Goal: Register for event/course

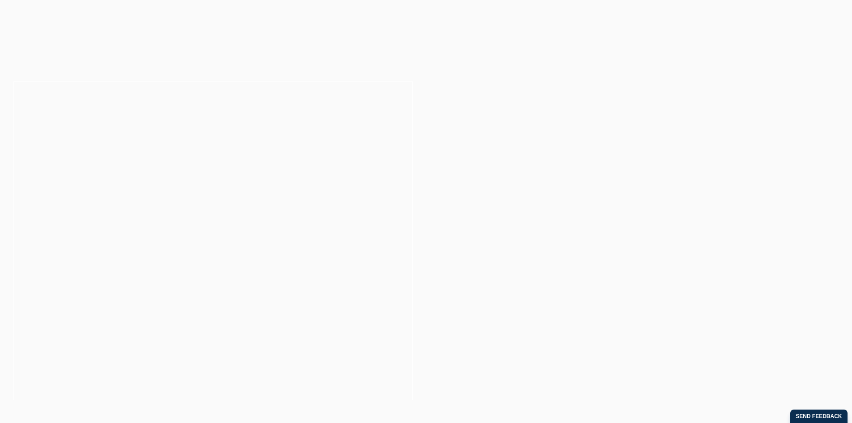
click at [233, 241] on link "Explore Dates" at bounding box center [213, 237] width 60 height 18
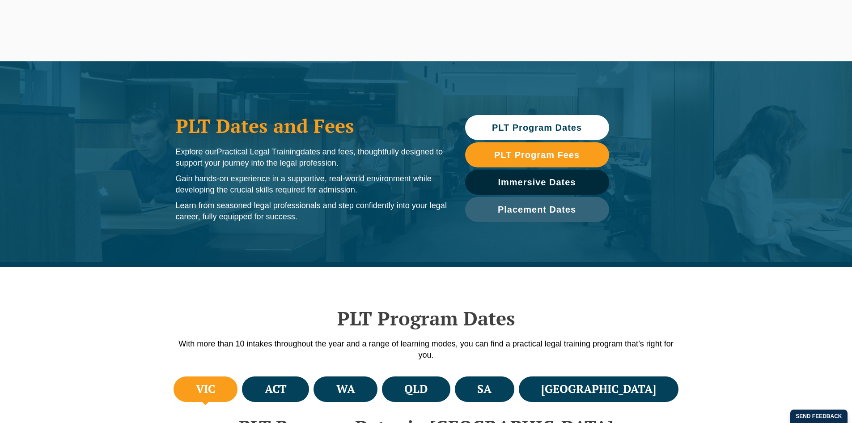
click at [541, 129] on span "PLT Program Dates" at bounding box center [537, 127] width 90 height 9
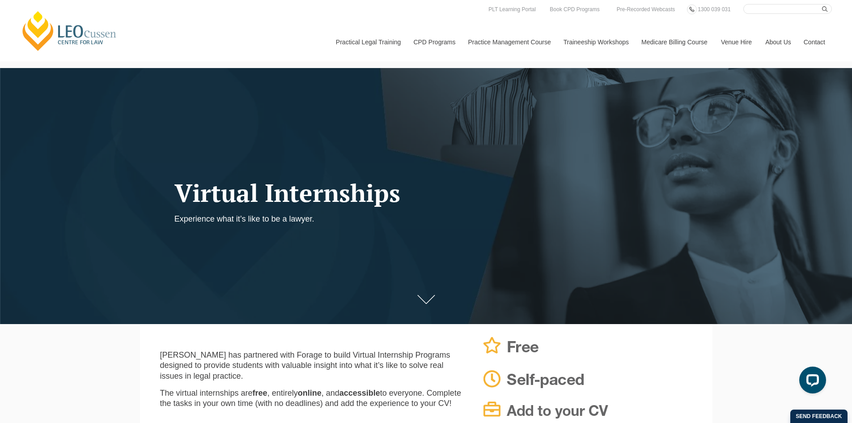
click at [391, 289] on div at bounding box center [426, 196] width 852 height 256
click at [421, 297] on link at bounding box center [427, 302] width 36 height 27
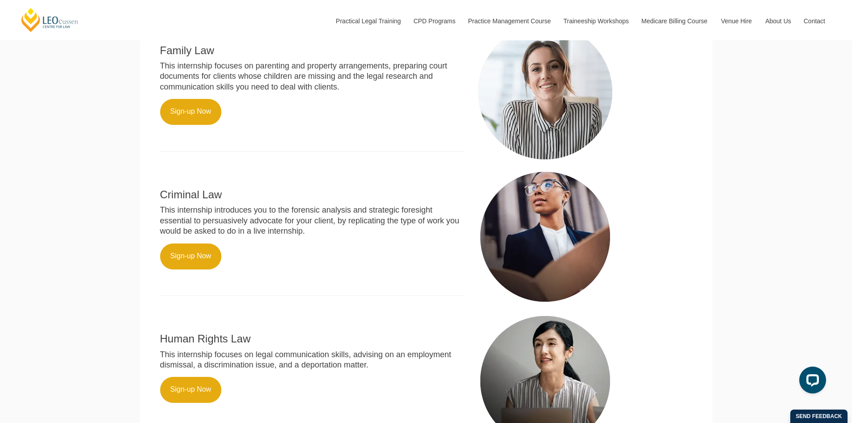
scroll to position [510, 0]
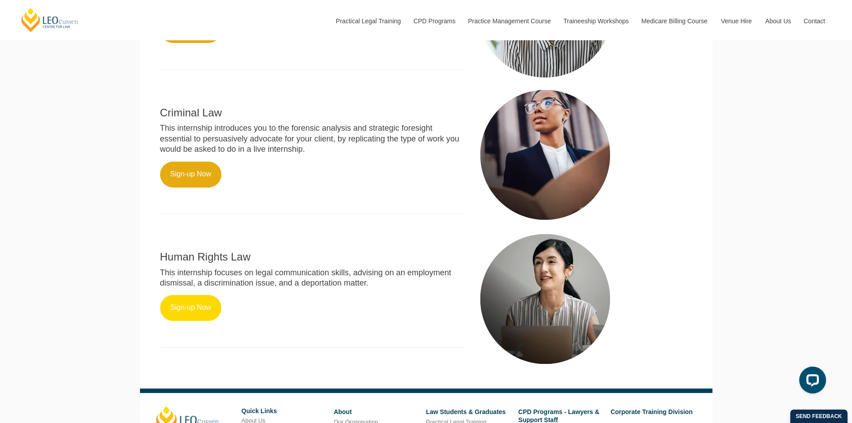
click at [200, 321] on link "Sign-up Now" at bounding box center [191, 308] width 62 height 26
